Goal: Task Accomplishment & Management: Use online tool/utility

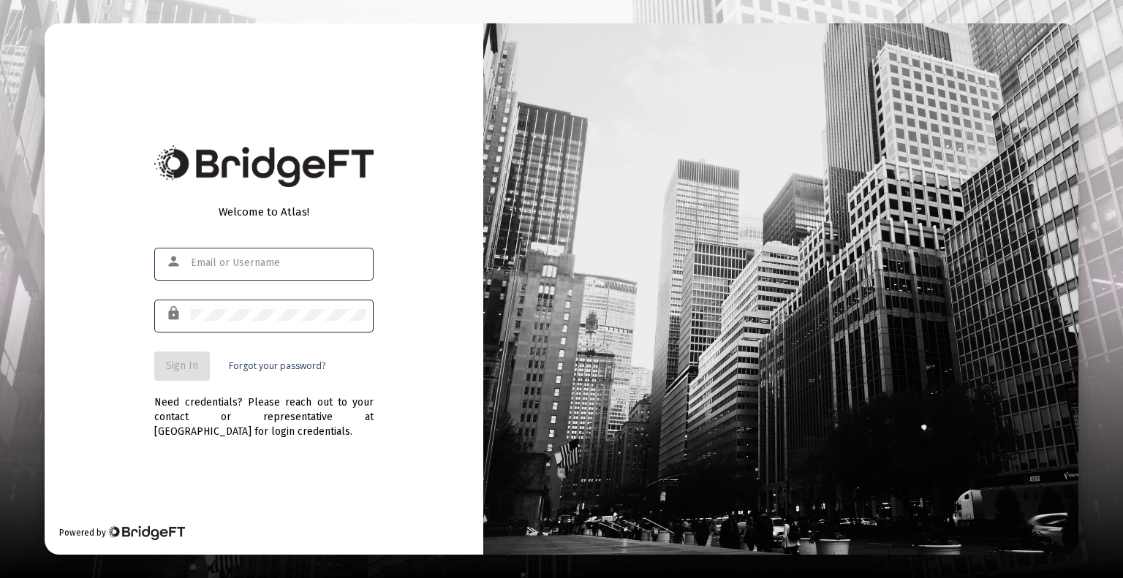
type input "[EMAIL_ADDRESS][DOMAIN_NAME]"
click at [182, 368] on span "Sign In" at bounding box center [182, 366] width 32 height 12
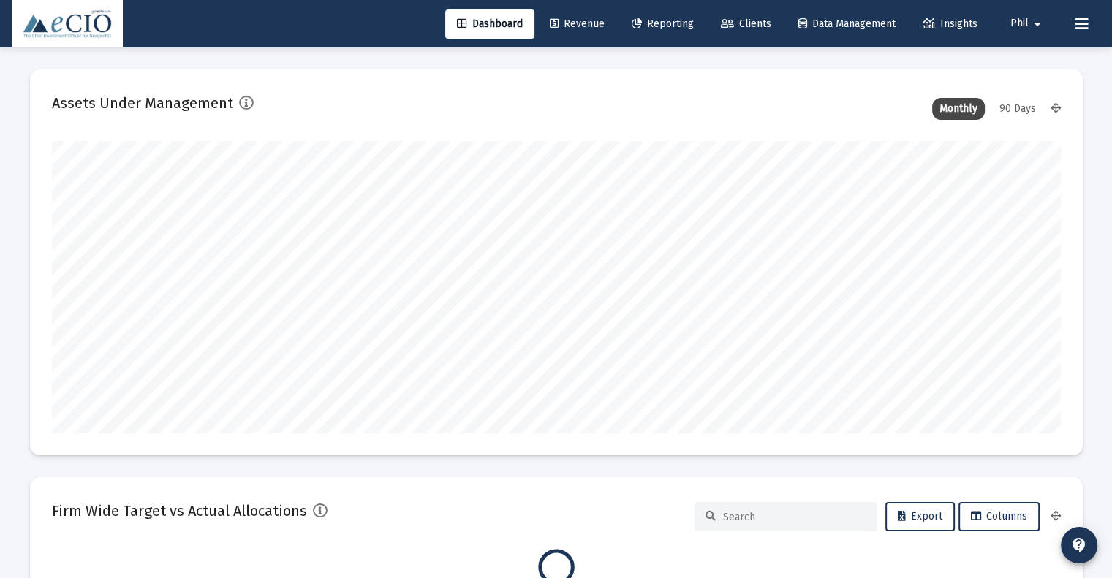
scroll to position [292, 1009]
type input "[DATE]"
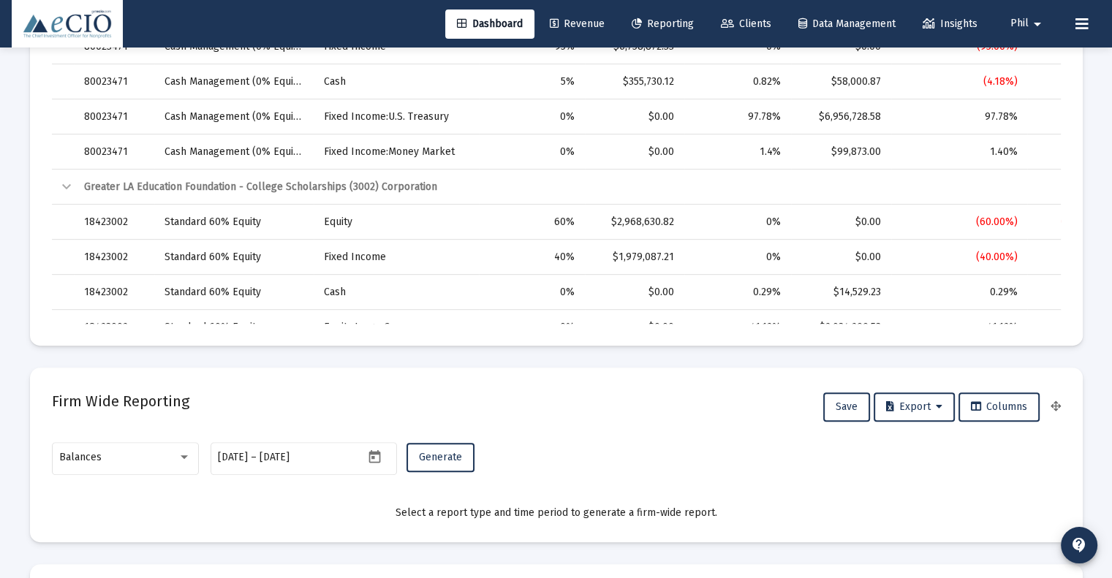
scroll to position [658, 0]
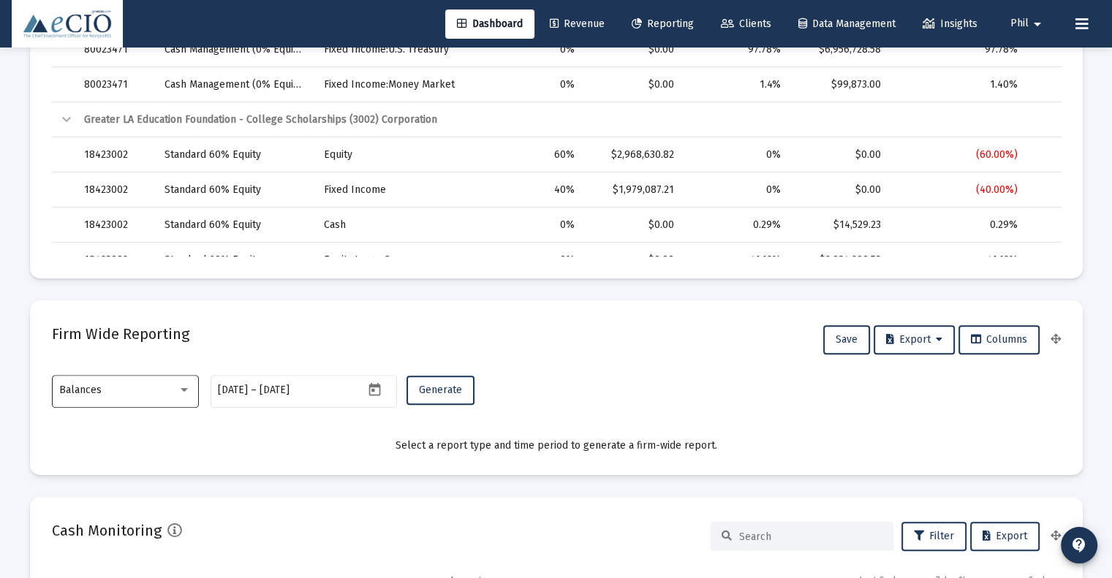
click at [107, 382] on div "Balances" at bounding box center [125, 390] width 132 height 36
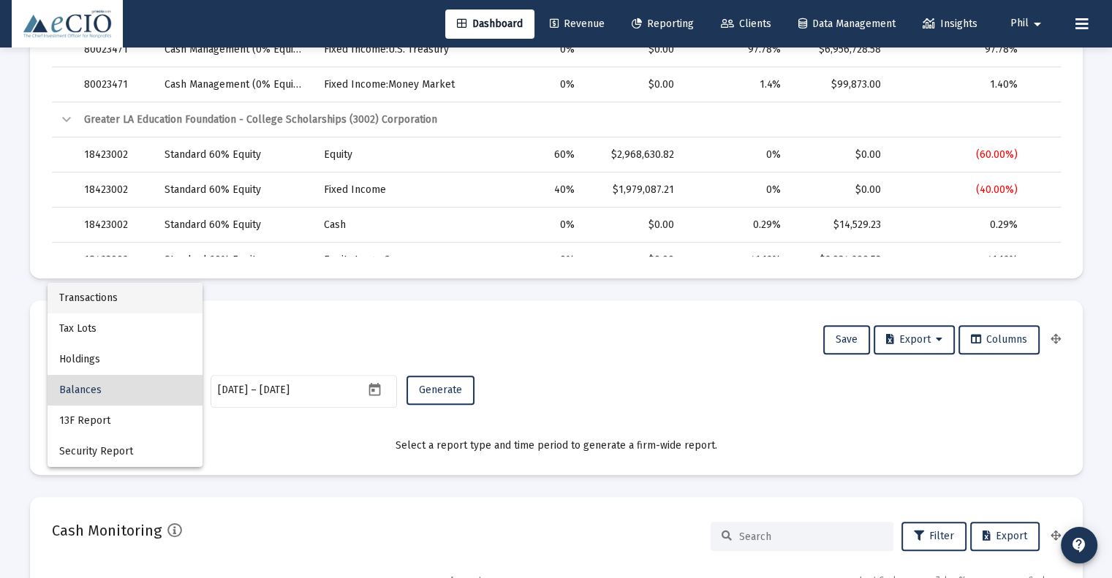
click at [105, 298] on span "Transactions" at bounding box center [125, 298] width 132 height 31
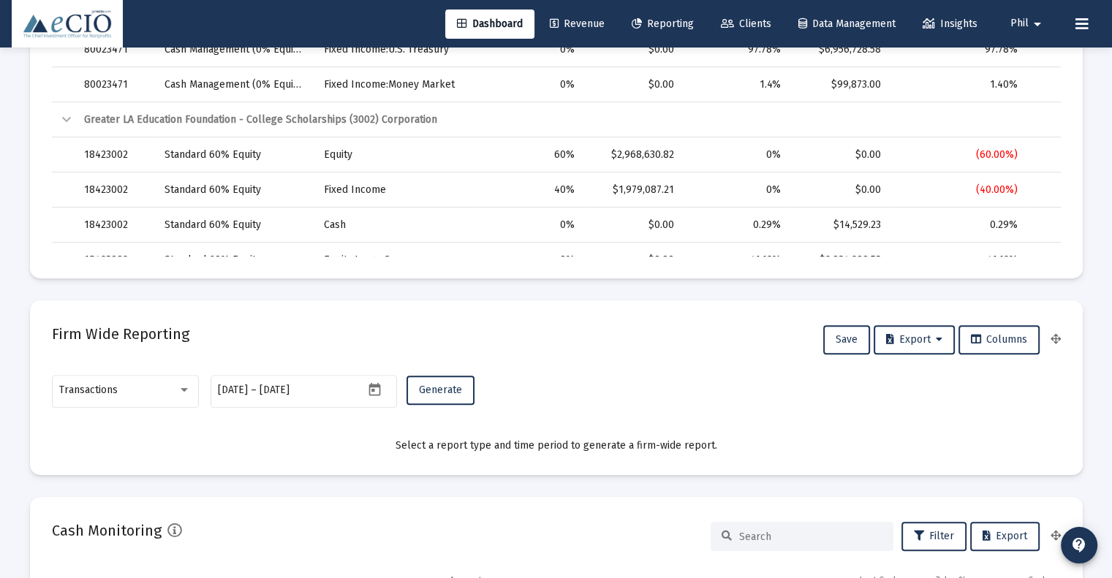
click at [720, 356] on div "Firm Wide Reporting Save Export Columns" at bounding box center [556, 339] width 1009 height 35
click at [434, 392] on span "Generate" at bounding box center [440, 390] width 43 height 12
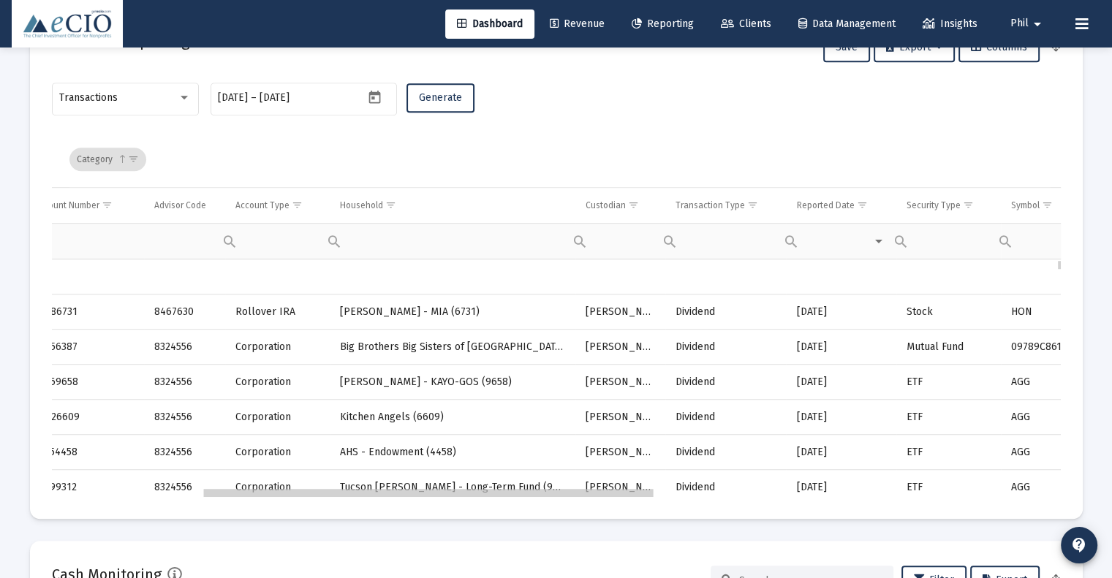
scroll to position [0, 0]
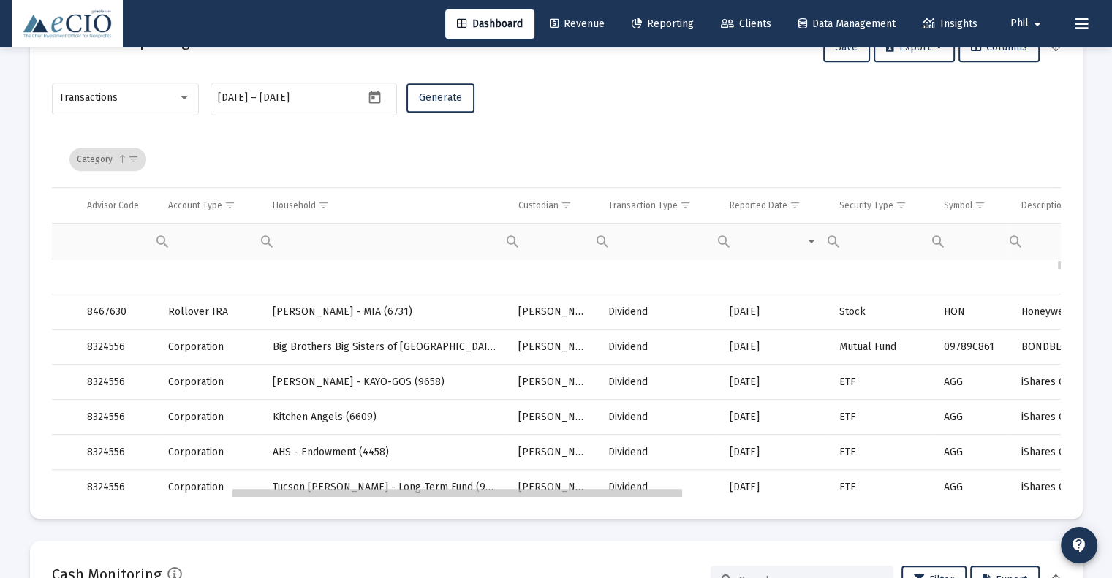
drag, startPoint x: 420, startPoint y: 493, endPoint x: 608, endPoint y: 493, distance: 188.6
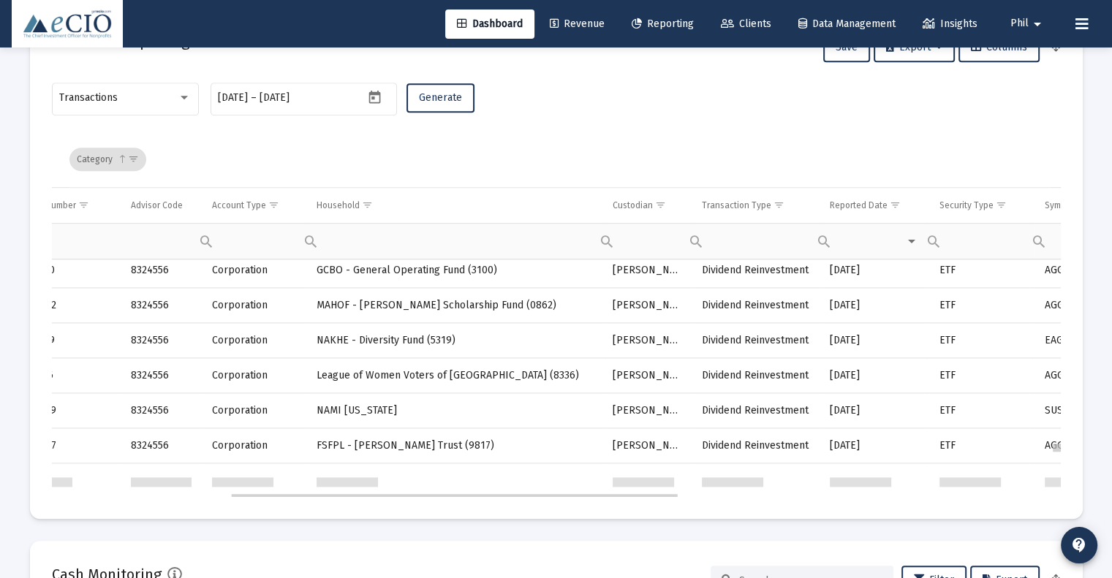
drag, startPoint x: 1058, startPoint y: 305, endPoint x: 1059, endPoint y: 454, distance: 149.1
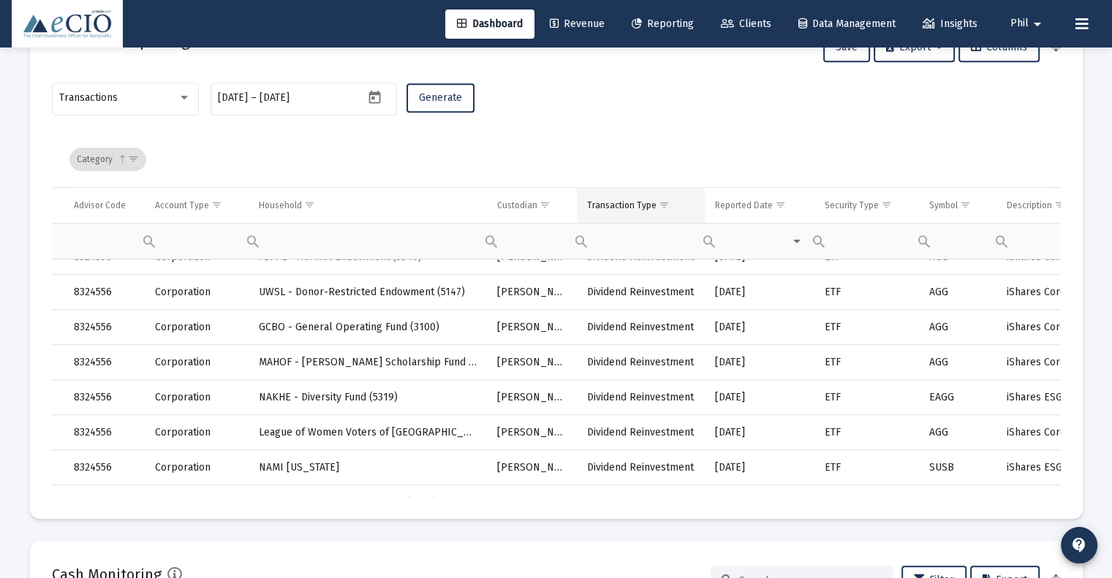
click at [663, 205] on span "Show filter options for column 'Transaction Type'" at bounding box center [664, 205] width 11 height 11
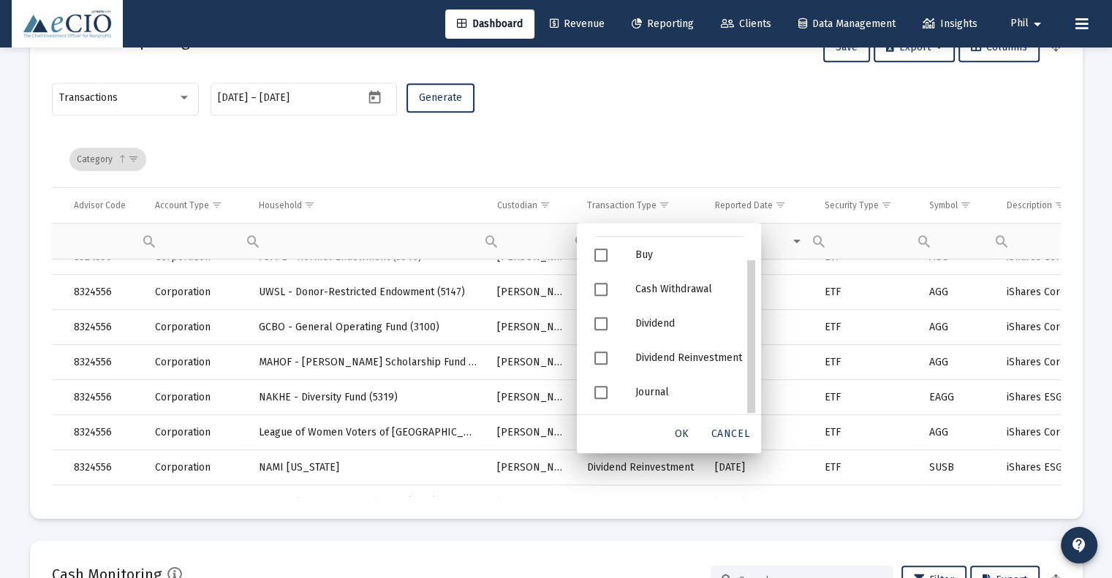
drag, startPoint x: 754, startPoint y: 292, endPoint x: 760, endPoint y: 360, distance: 67.6
click at [601, 394] on span "Filter options" at bounding box center [600, 392] width 13 height 13
click at [684, 432] on span "OK" at bounding box center [682, 434] width 15 height 12
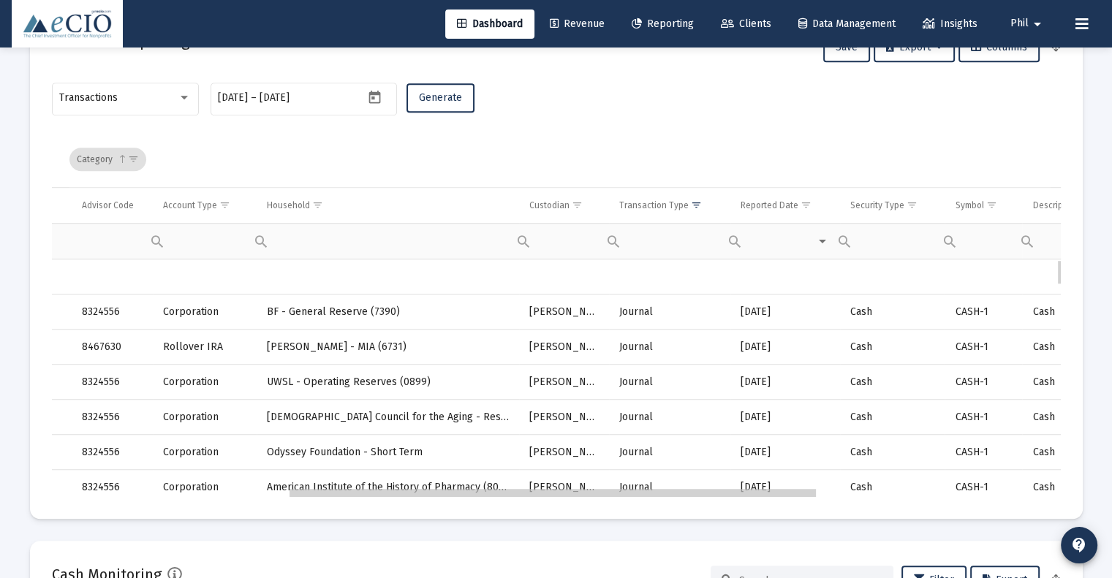
drag, startPoint x: 687, startPoint y: 495, endPoint x: 705, endPoint y: 483, distance: 22.1
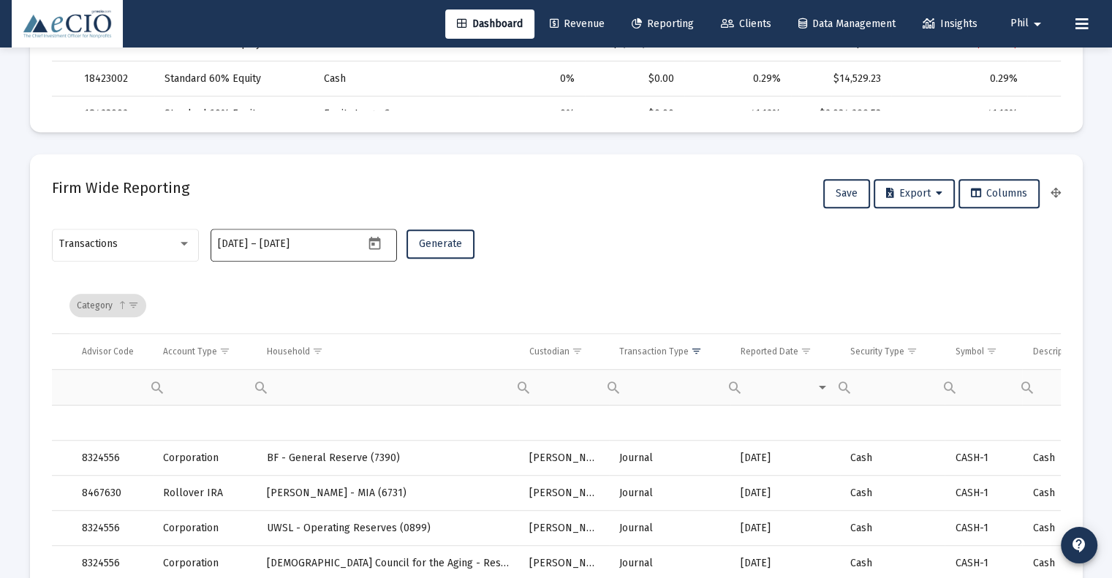
click at [374, 244] on icon "Open calendar" at bounding box center [375, 242] width 12 height 13
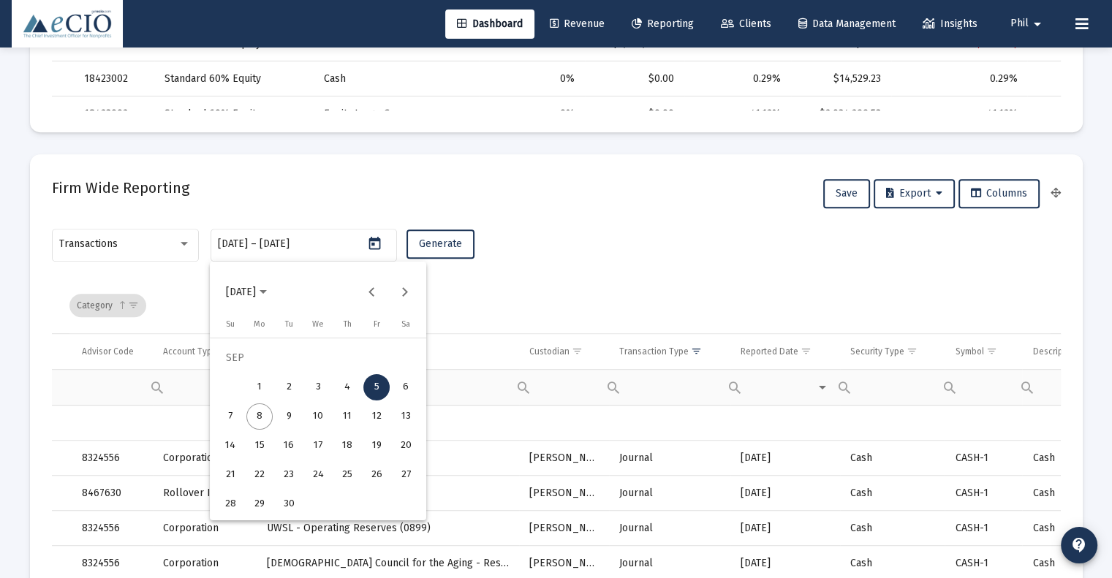
click at [292, 386] on div "2" at bounding box center [289, 387] width 26 height 26
type input "[DATE]"
click at [376, 392] on div "5" at bounding box center [376, 387] width 26 height 26
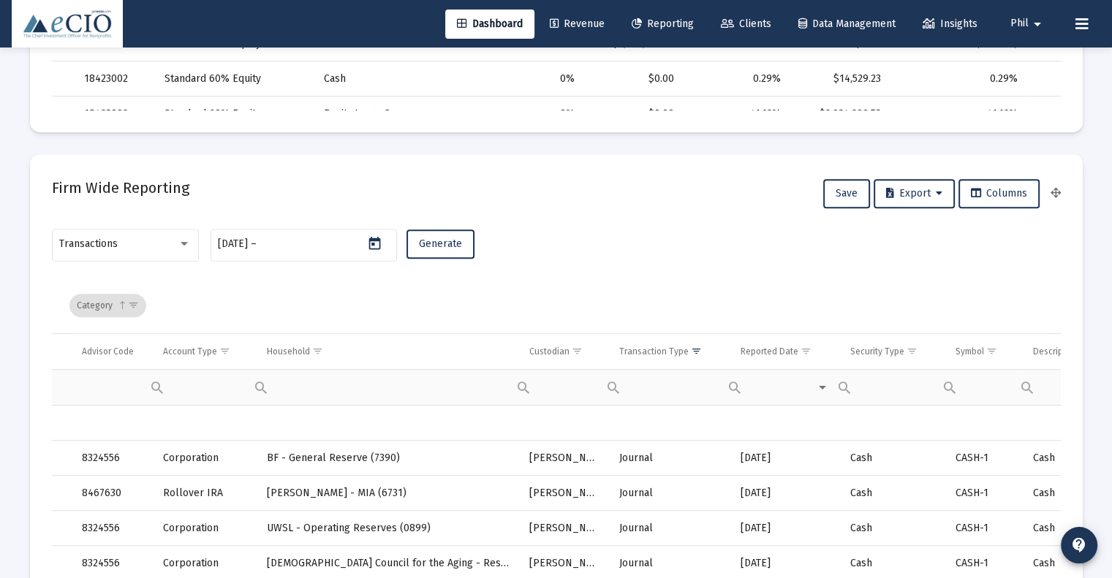
type input "[DATE]"
click at [442, 242] on span "Generate" at bounding box center [440, 244] width 43 height 12
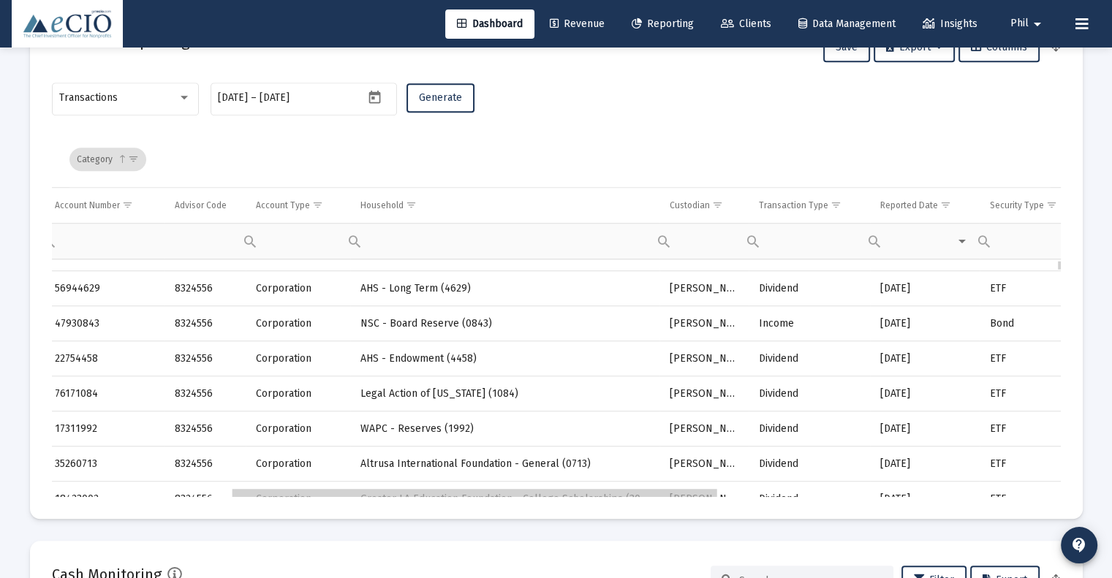
drag, startPoint x: 477, startPoint y: 493, endPoint x: 663, endPoint y: 488, distance: 186.5
click at [831, 206] on span "Show filter options for column 'Transaction Type'" at bounding box center [836, 205] width 11 height 11
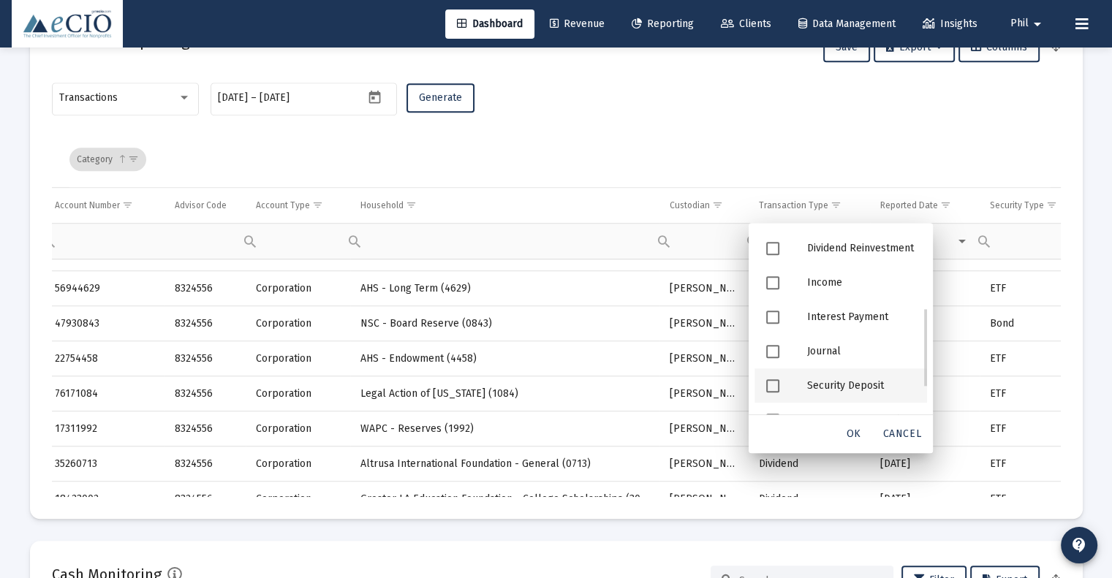
click at [772, 385] on span "Filter options" at bounding box center [772, 385] width 13 height 13
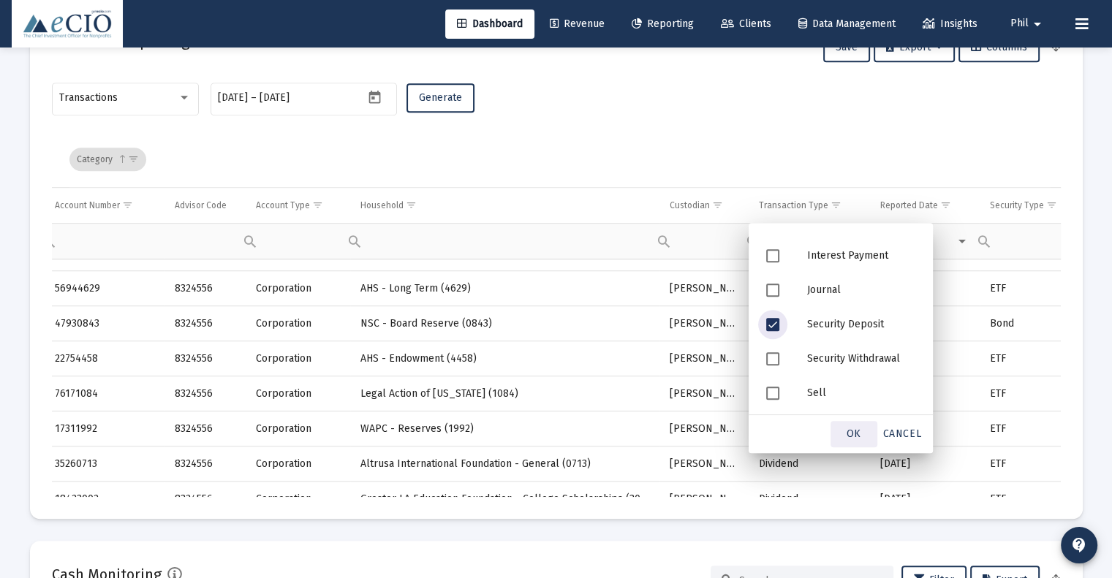
click at [852, 433] on span "OK" at bounding box center [854, 434] width 15 height 12
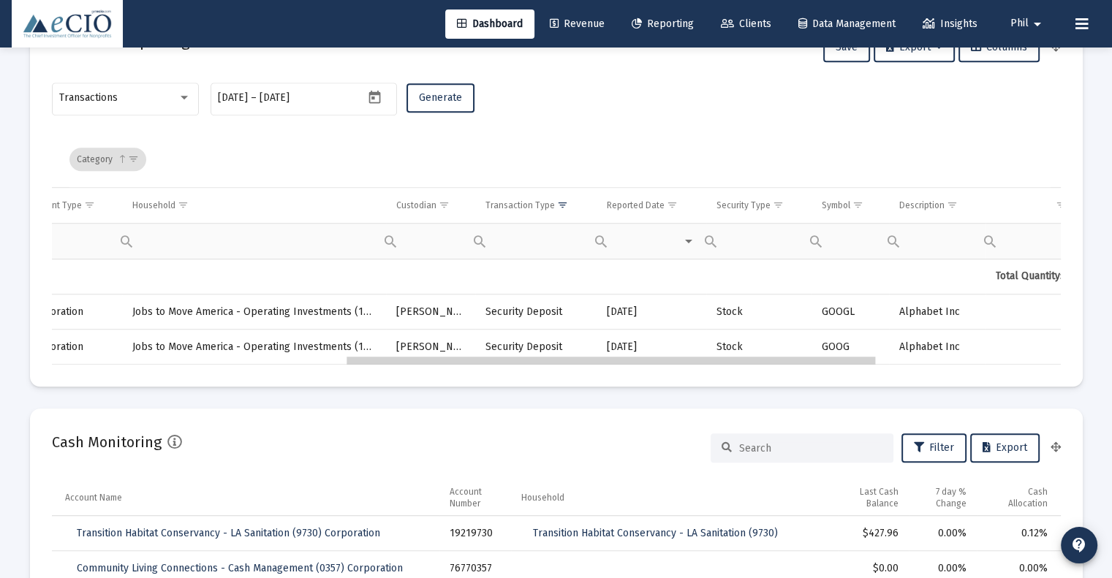
drag, startPoint x: 705, startPoint y: 360, endPoint x: 822, endPoint y: 357, distance: 117.0
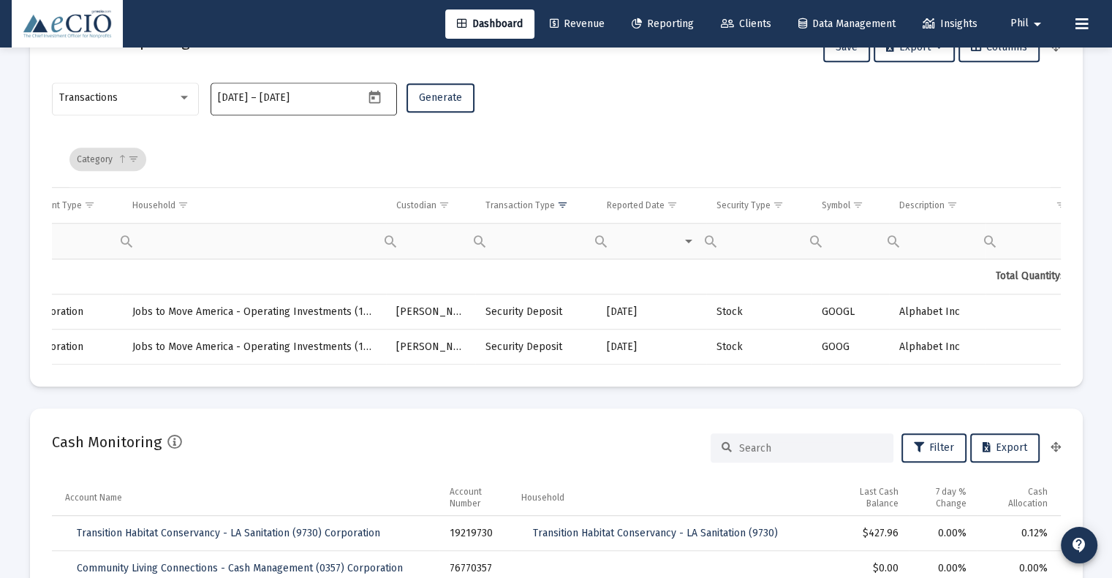
click at [380, 96] on icon "Open calendar" at bounding box center [375, 96] width 12 height 13
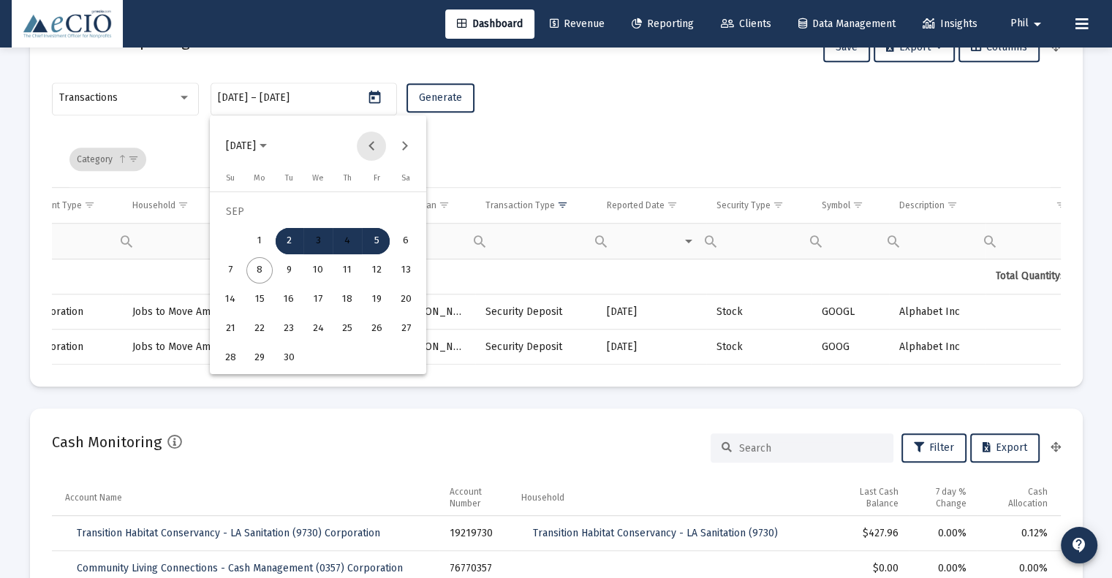
click at [368, 151] on button "Previous month" at bounding box center [371, 146] width 29 height 29
click at [402, 151] on button "Next month" at bounding box center [404, 146] width 29 height 29
click at [264, 268] on div "7" at bounding box center [259, 270] width 26 height 26
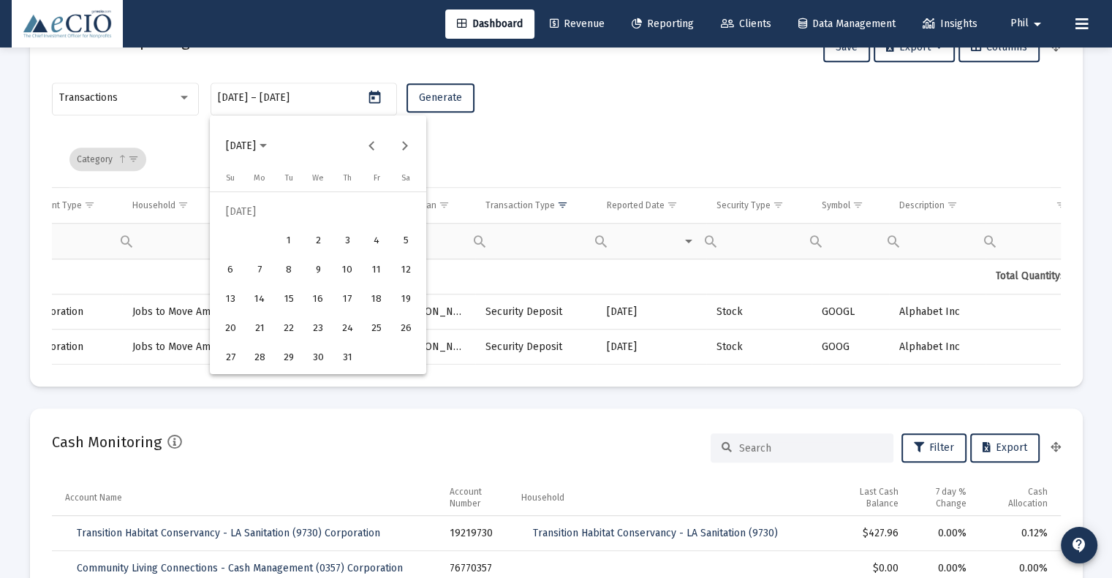
type input "[DATE]"
click at [264, 268] on div "7" at bounding box center [259, 270] width 26 height 26
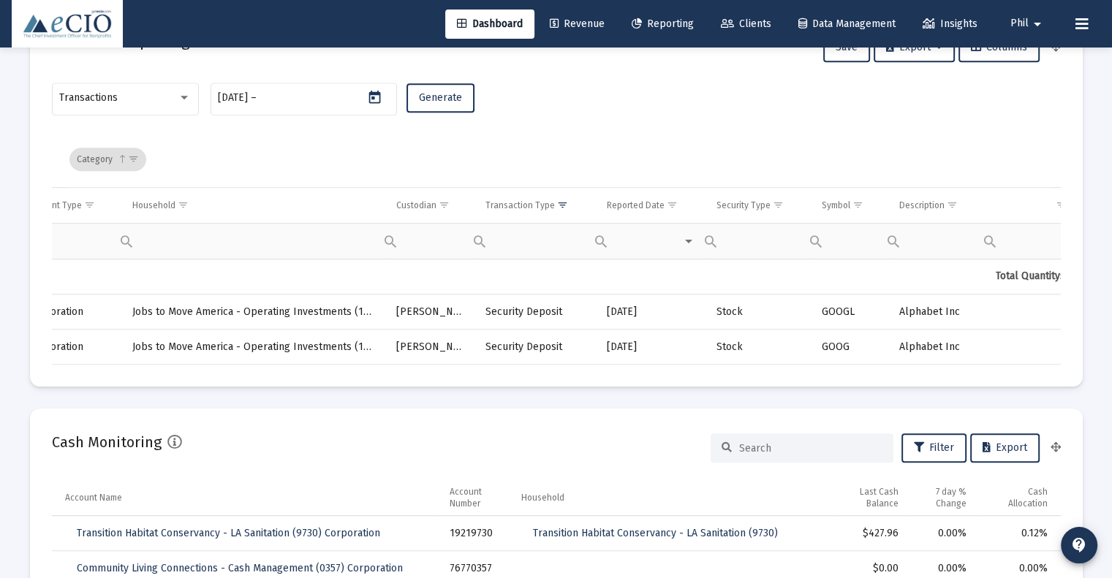
type input "[DATE]"
click at [441, 98] on span "Generate" at bounding box center [440, 97] width 43 height 12
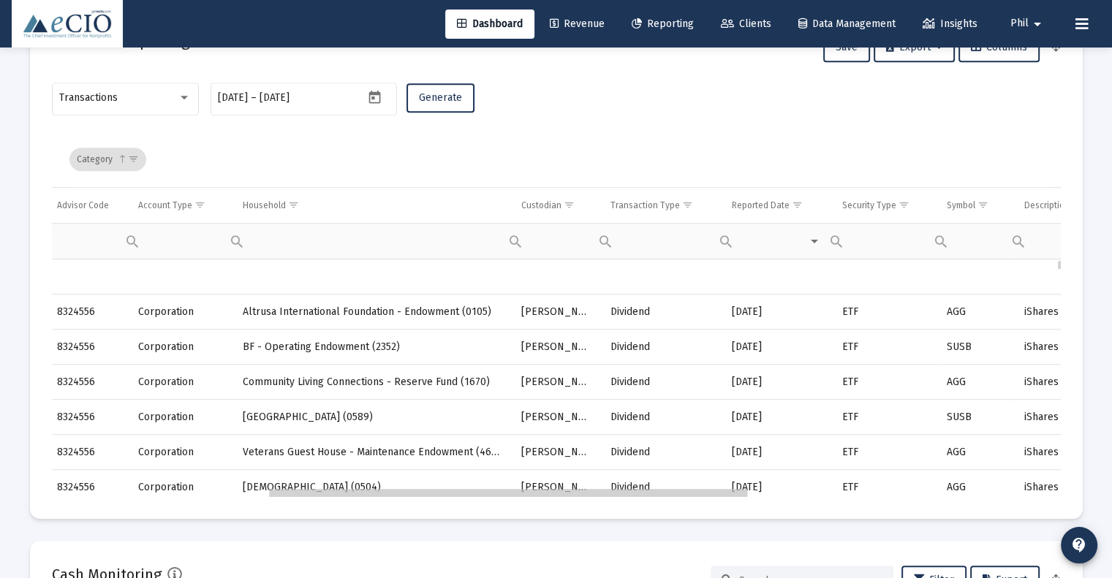
scroll to position [0, 493]
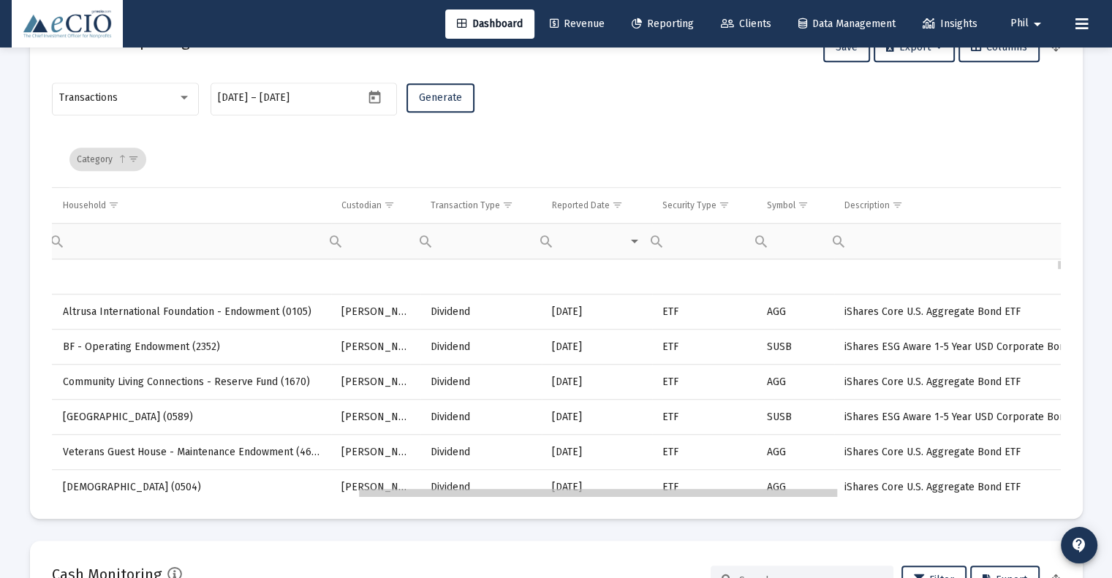
drag, startPoint x: 461, startPoint y: 494, endPoint x: 780, endPoint y: 510, distance: 319.2
click at [507, 205] on span "Show filter options for column 'Transaction Type'" at bounding box center [507, 205] width 11 height 11
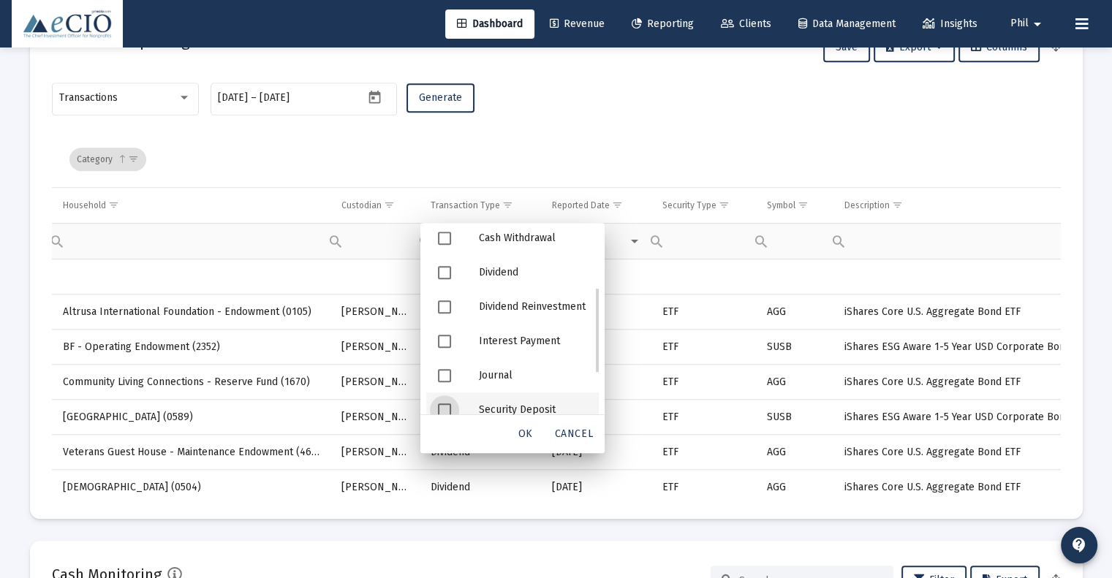
click at [443, 409] on span "Filter options" at bounding box center [444, 410] width 13 height 13
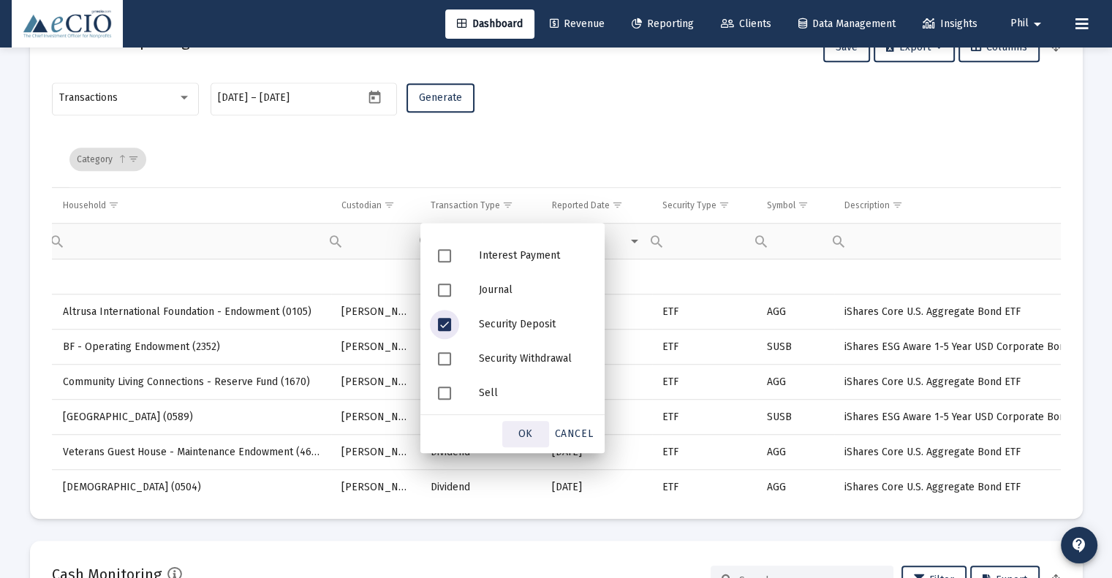
click at [530, 428] on span "OK" at bounding box center [525, 434] width 15 height 12
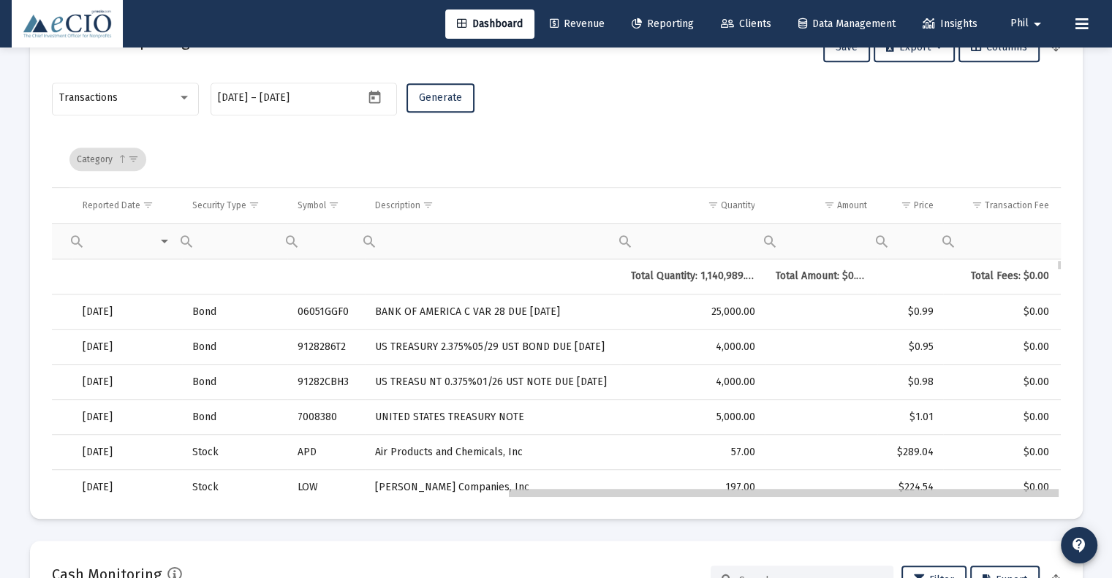
drag, startPoint x: 608, startPoint y: 492, endPoint x: 742, endPoint y: 496, distance: 133.9
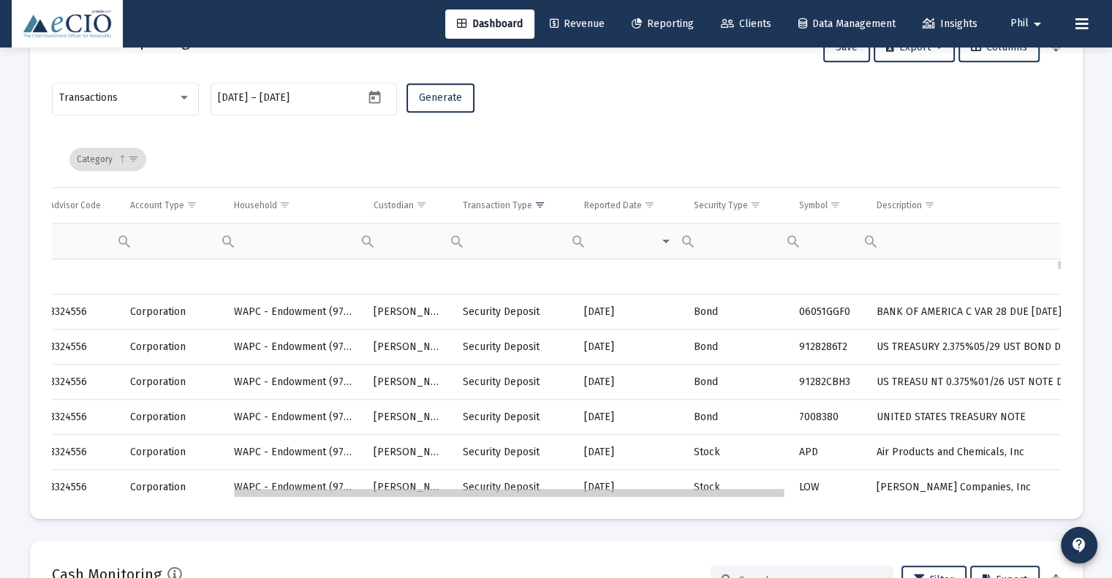
drag, startPoint x: 737, startPoint y: 493, endPoint x: 455, endPoint y: 473, distance: 282.9
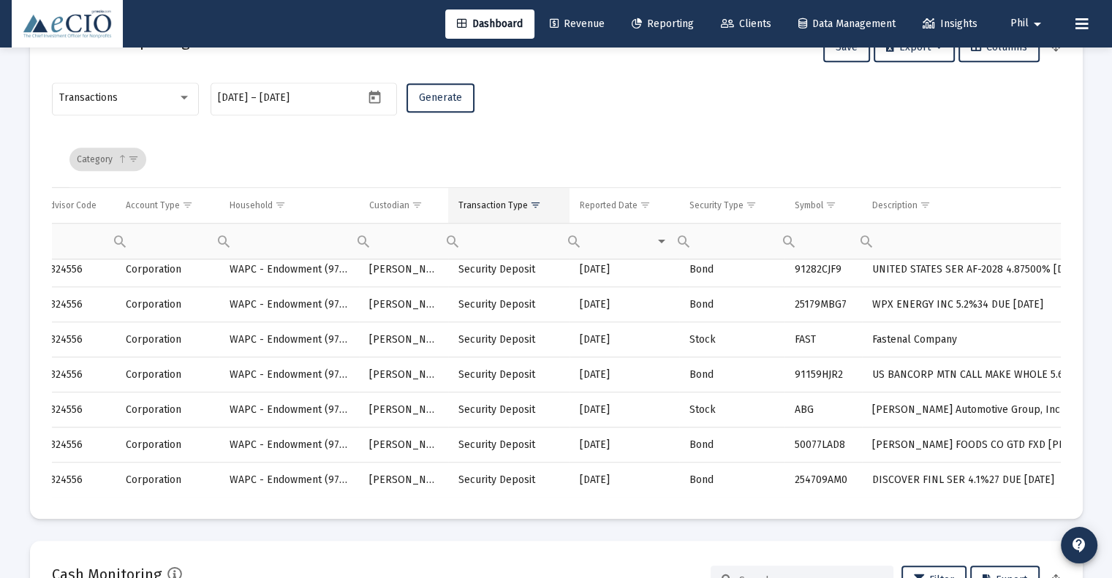
click at [531, 205] on span "Show filter options for column 'Transaction Type'" at bounding box center [535, 205] width 11 height 11
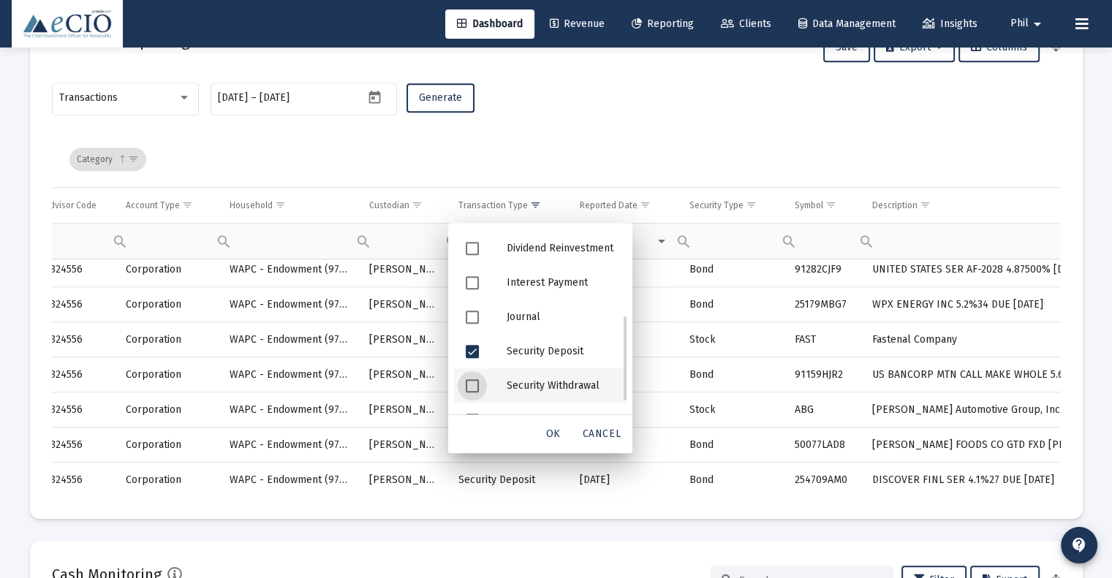
click at [472, 387] on span "Filter options" at bounding box center [472, 385] width 13 height 13
click at [473, 346] on span "Filter options" at bounding box center [472, 351] width 13 height 13
click at [472, 380] on span "Filter options" at bounding box center [472, 385] width 13 height 13
click at [474, 315] on span "Filter options" at bounding box center [472, 317] width 13 height 13
click at [556, 431] on span "OK" at bounding box center [553, 434] width 15 height 12
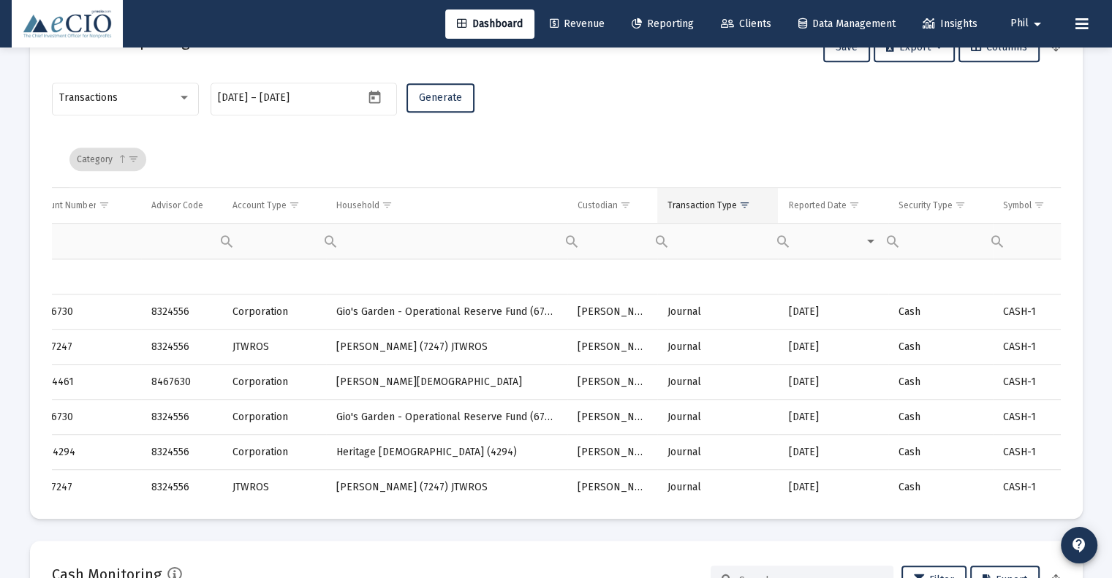
click at [746, 206] on span "Show filter options for column 'Transaction Type'" at bounding box center [744, 205] width 11 height 11
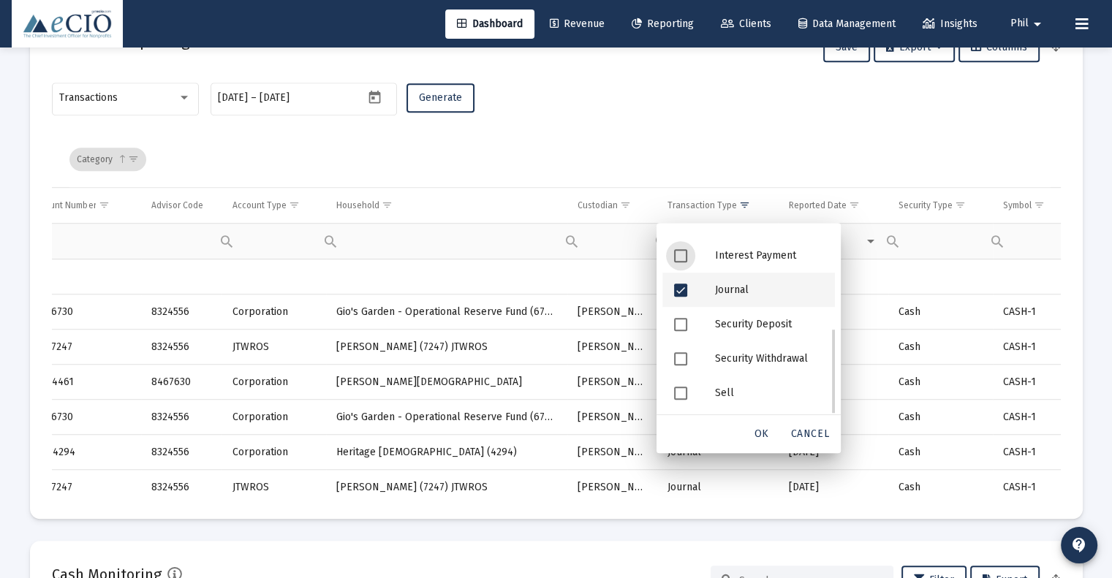
click at [681, 290] on span "Filter options" at bounding box center [680, 290] width 13 height 13
click at [678, 356] on span "Filter options" at bounding box center [680, 358] width 13 height 13
click at [760, 432] on span "OK" at bounding box center [761, 434] width 15 height 12
